Goal: Transaction & Acquisition: Purchase product/service

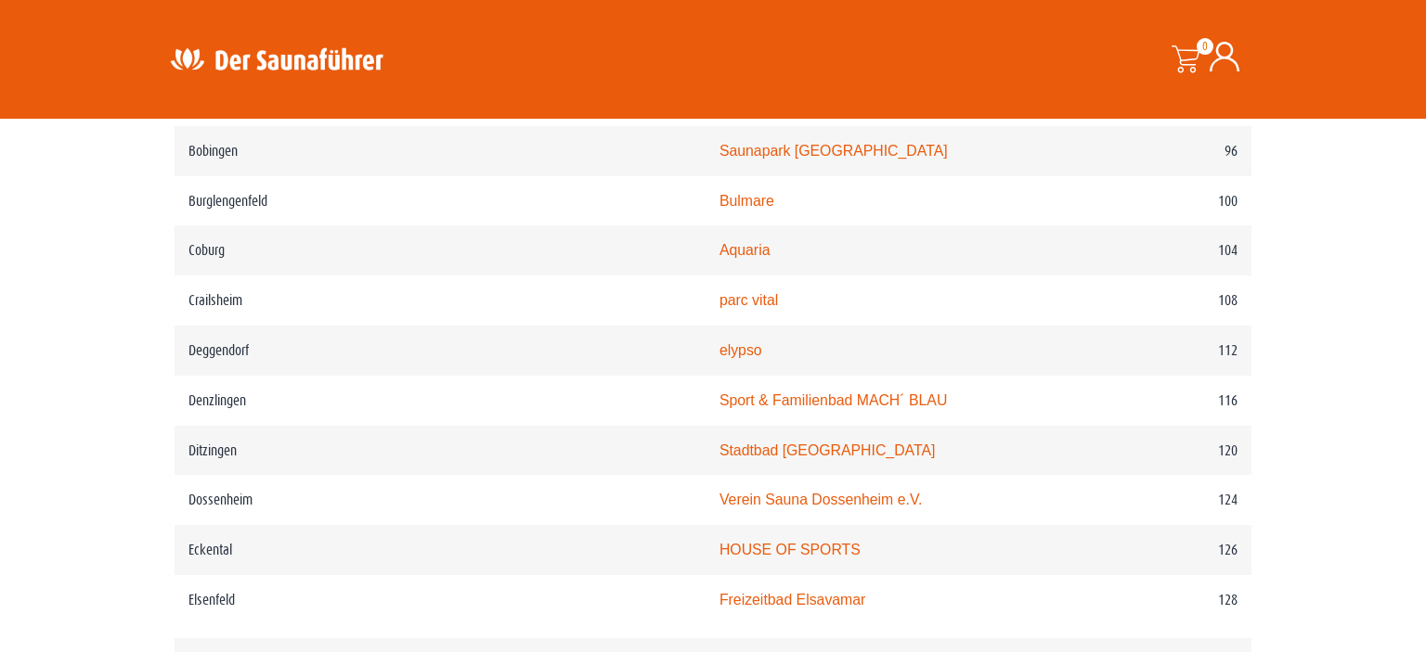
scroll to position [1838, 0]
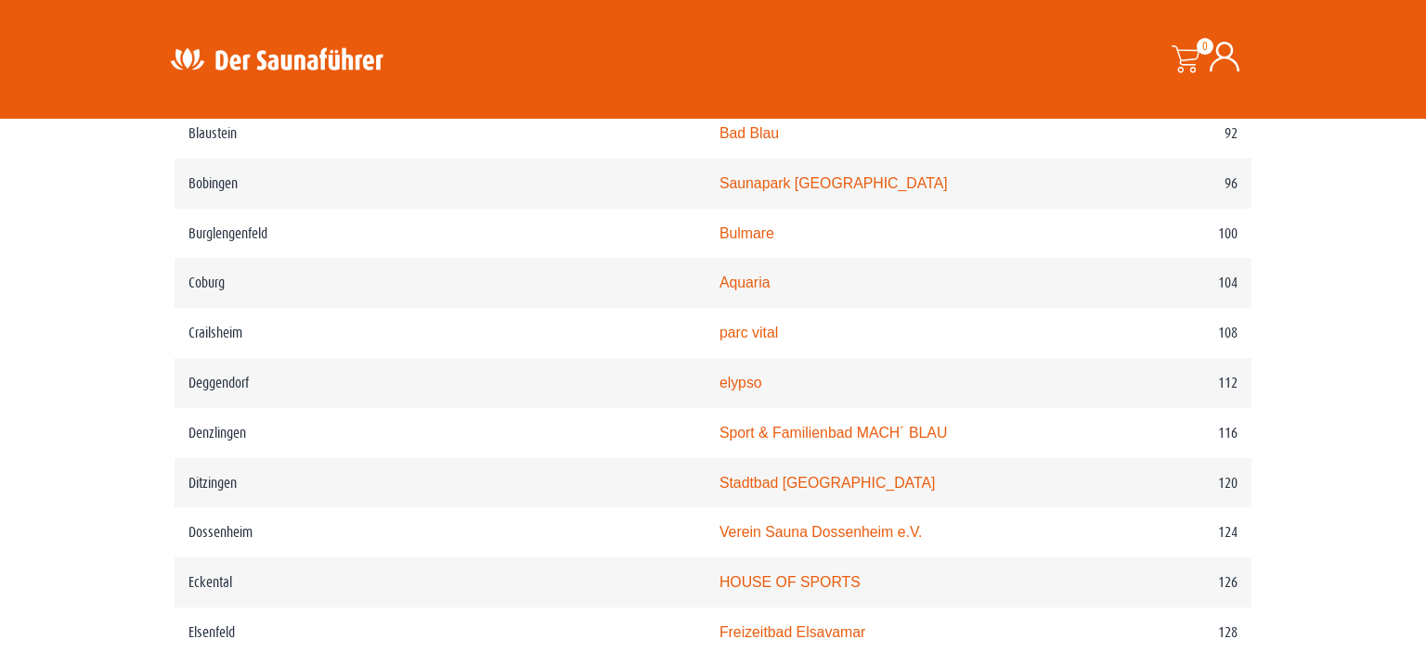
click at [1226, 55] on icon at bounding box center [1224, 57] width 30 height 30
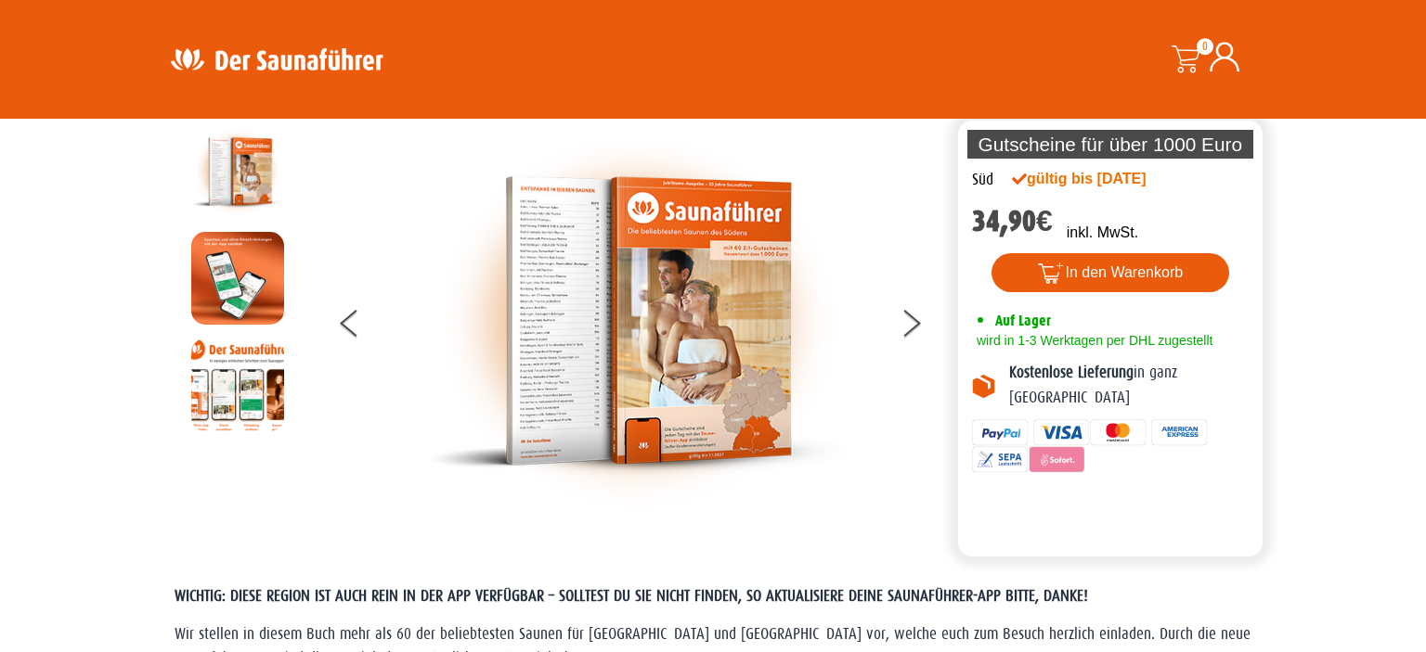
scroll to position [0, 0]
